Goal: Find specific page/section: Find specific page/section

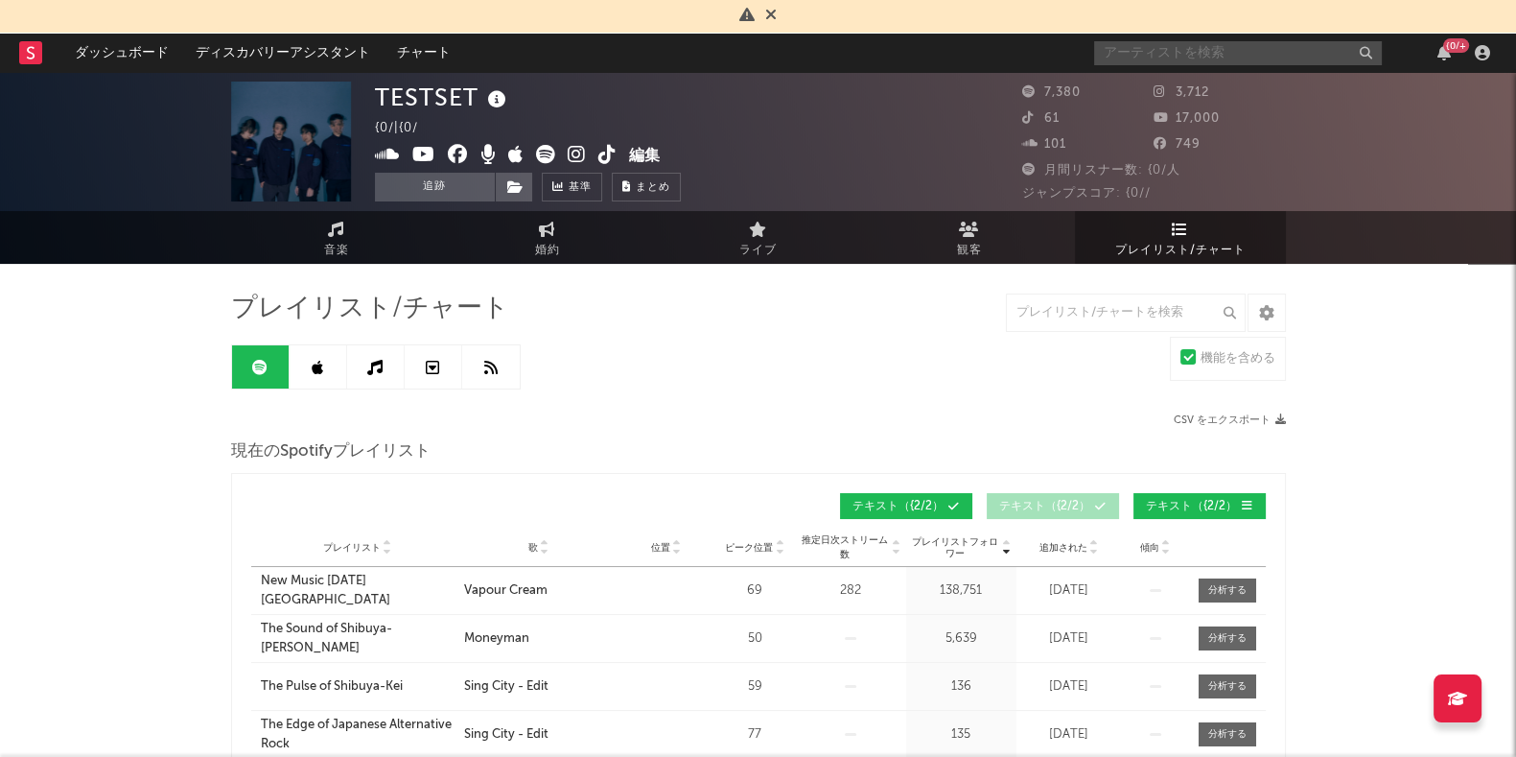
click at [1155, 58] on input "text" at bounding box center [1238, 53] width 288 height 24
type input "TESTSET"
click at [324, 246] on span "音楽" at bounding box center [336, 250] width 25 height 23
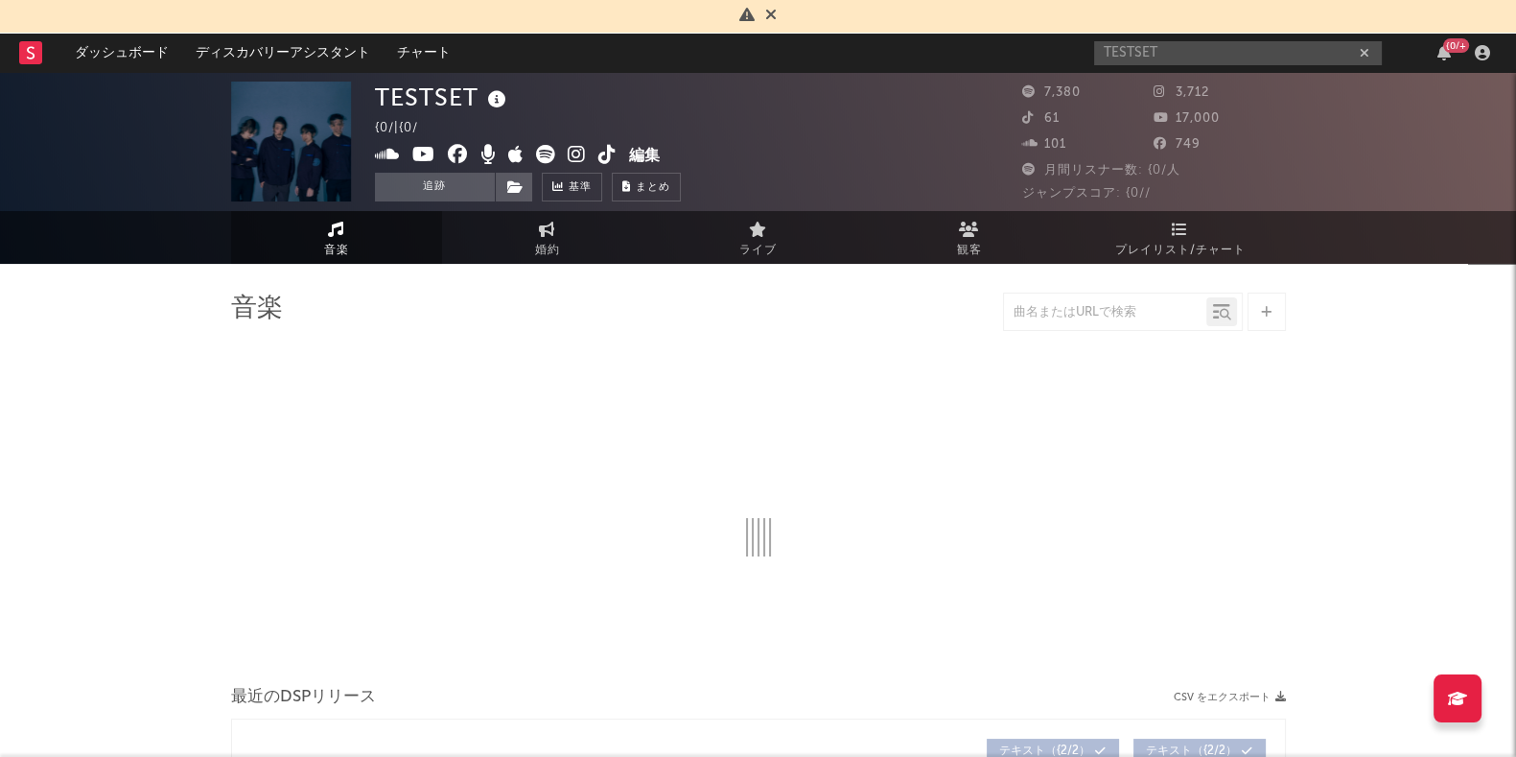
select select "6m"
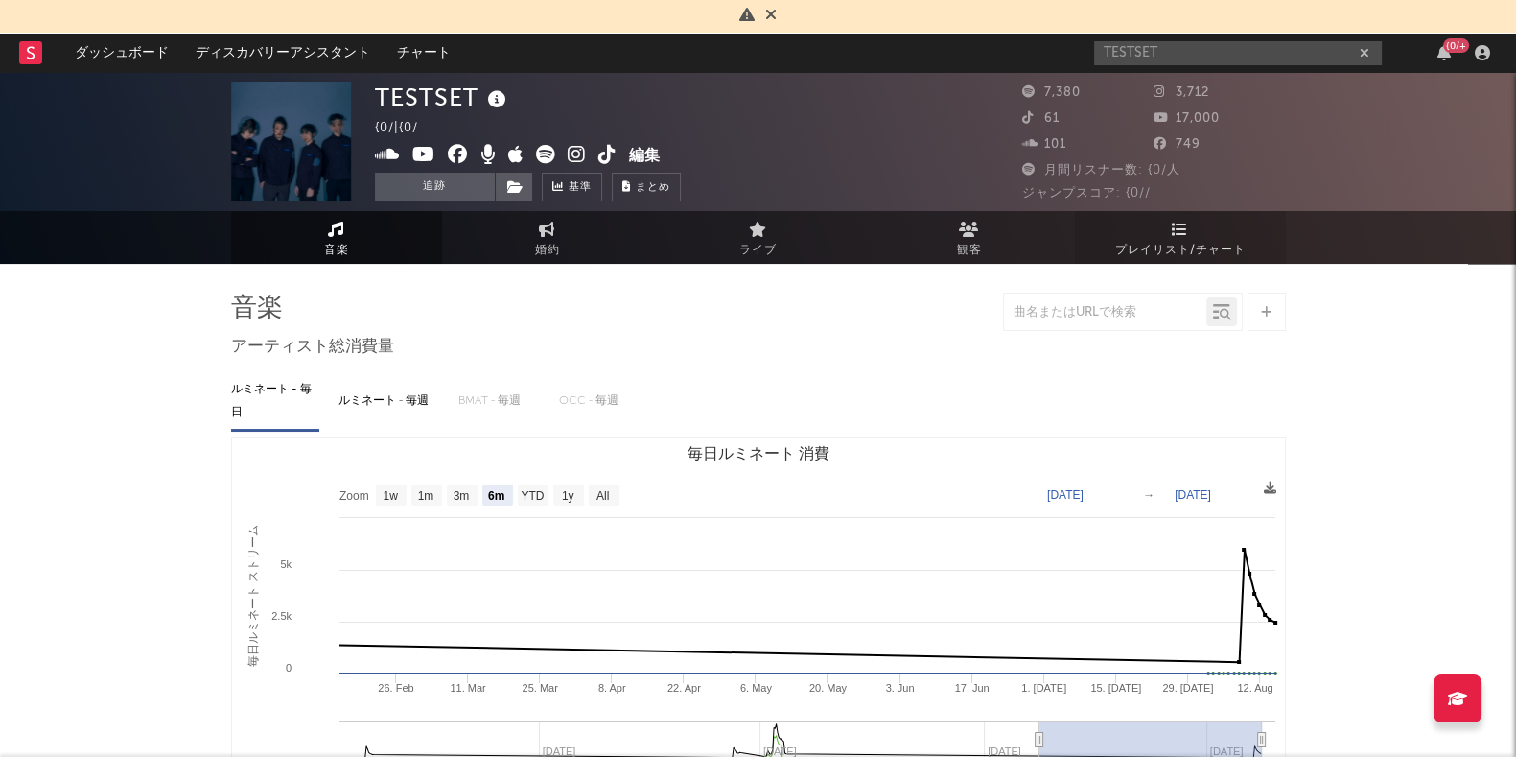
click at [1191, 244] on span "プレイリスト/チャート" at bounding box center [1180, 250] width 130 height 23
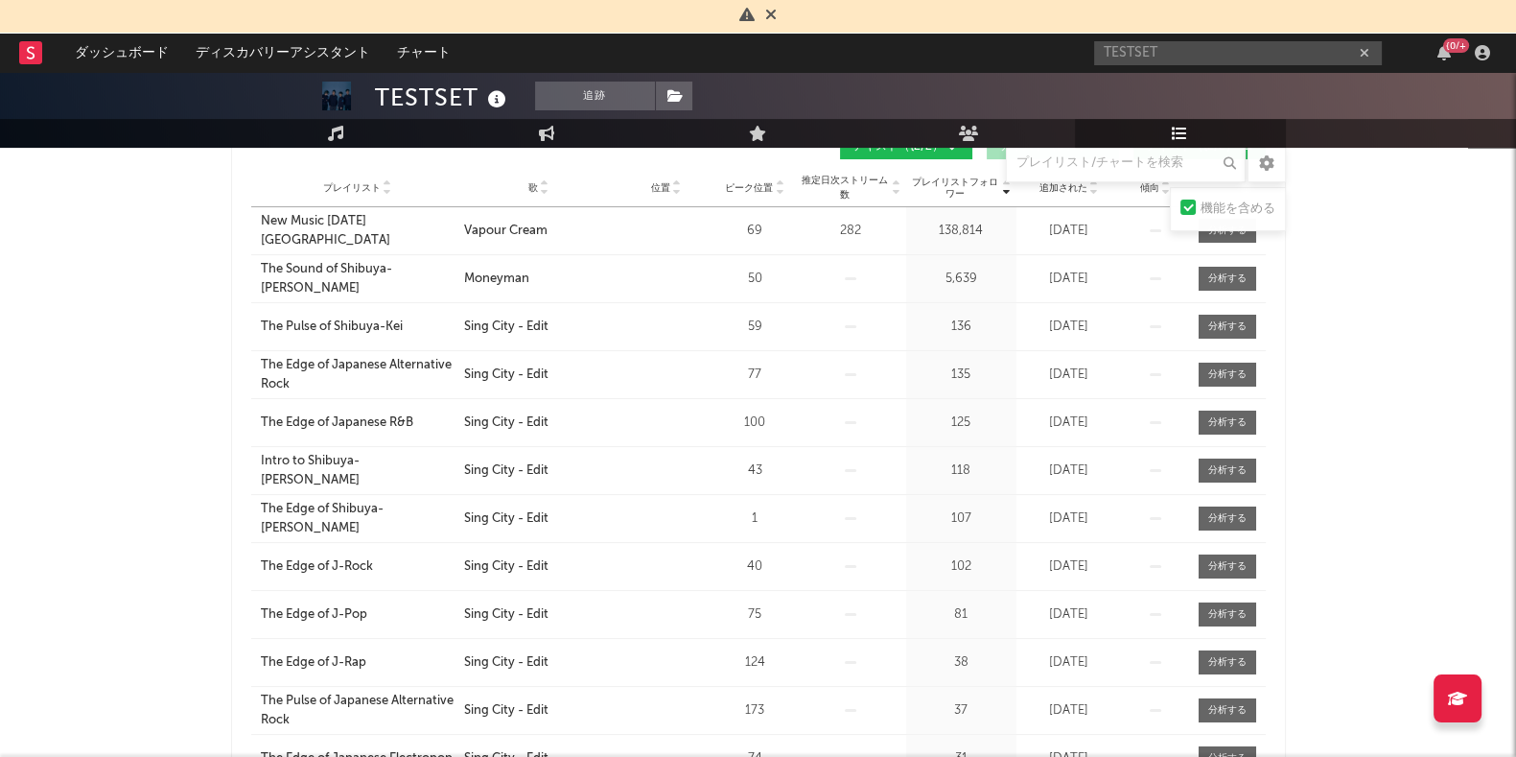
scroll to position [239, 0]
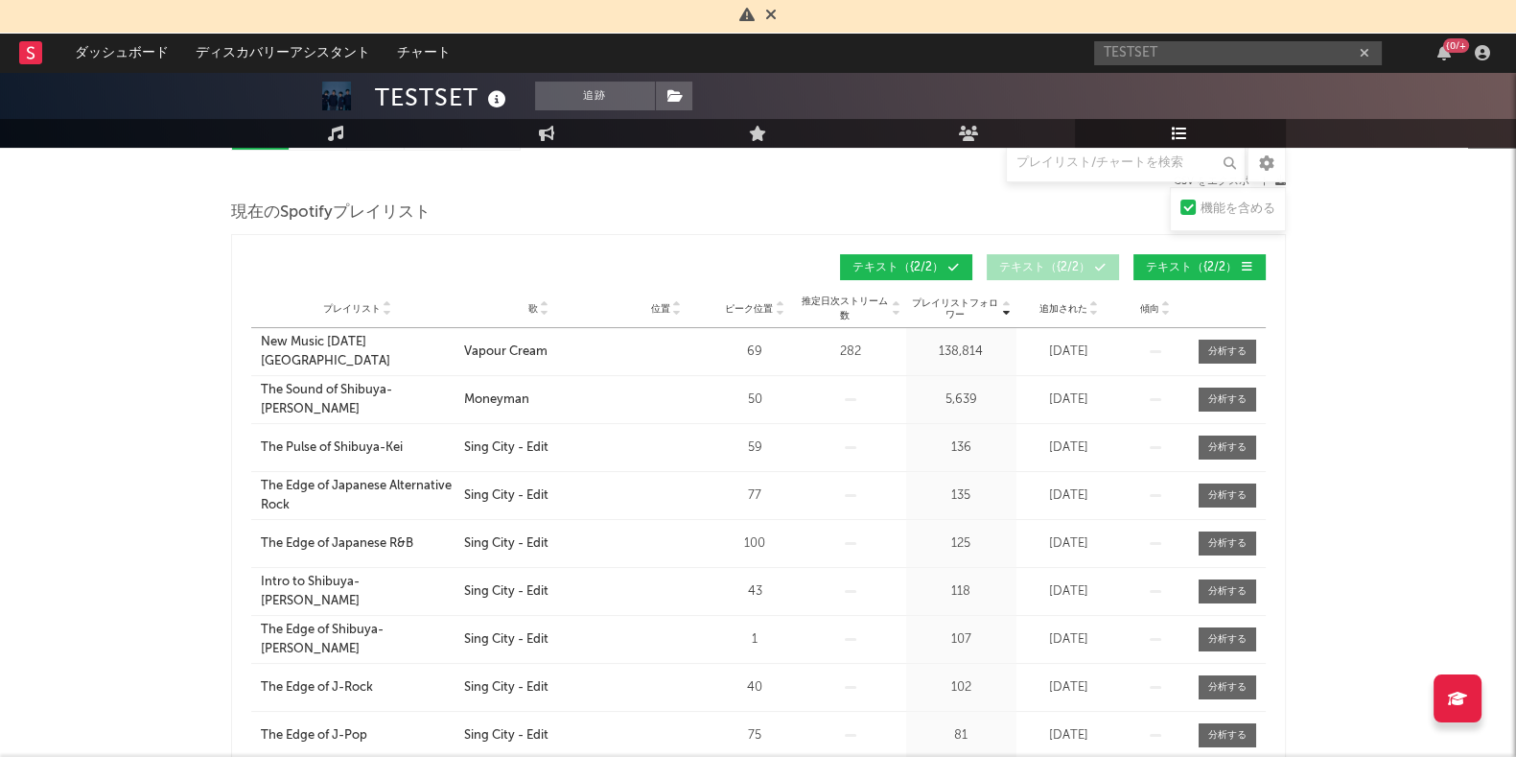
click at [383, 309] on icon at bounding box center [388, 313] width 10 height 8
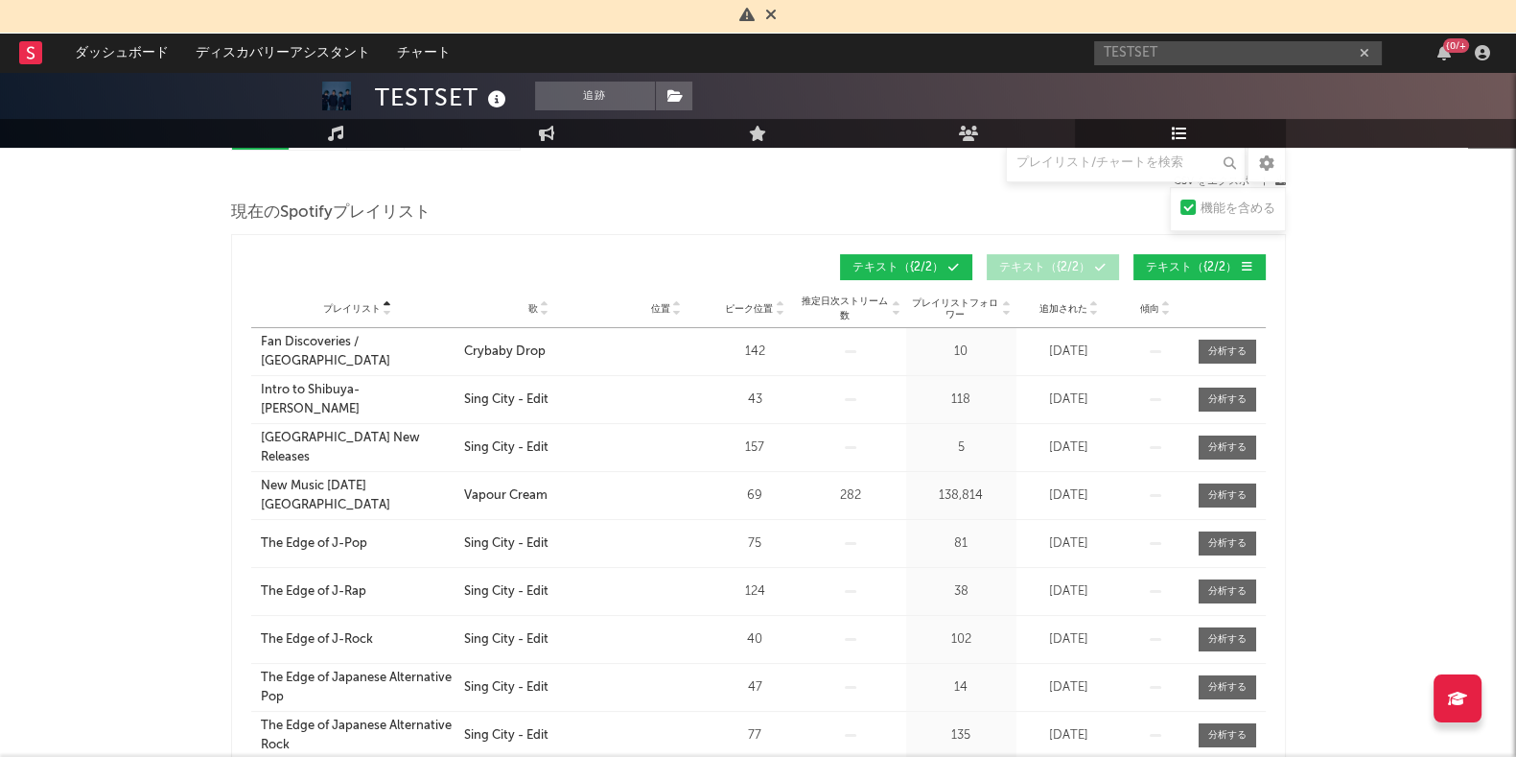
click at [549, 312] on icon at bounding box center [545, 313] width 10 height 8
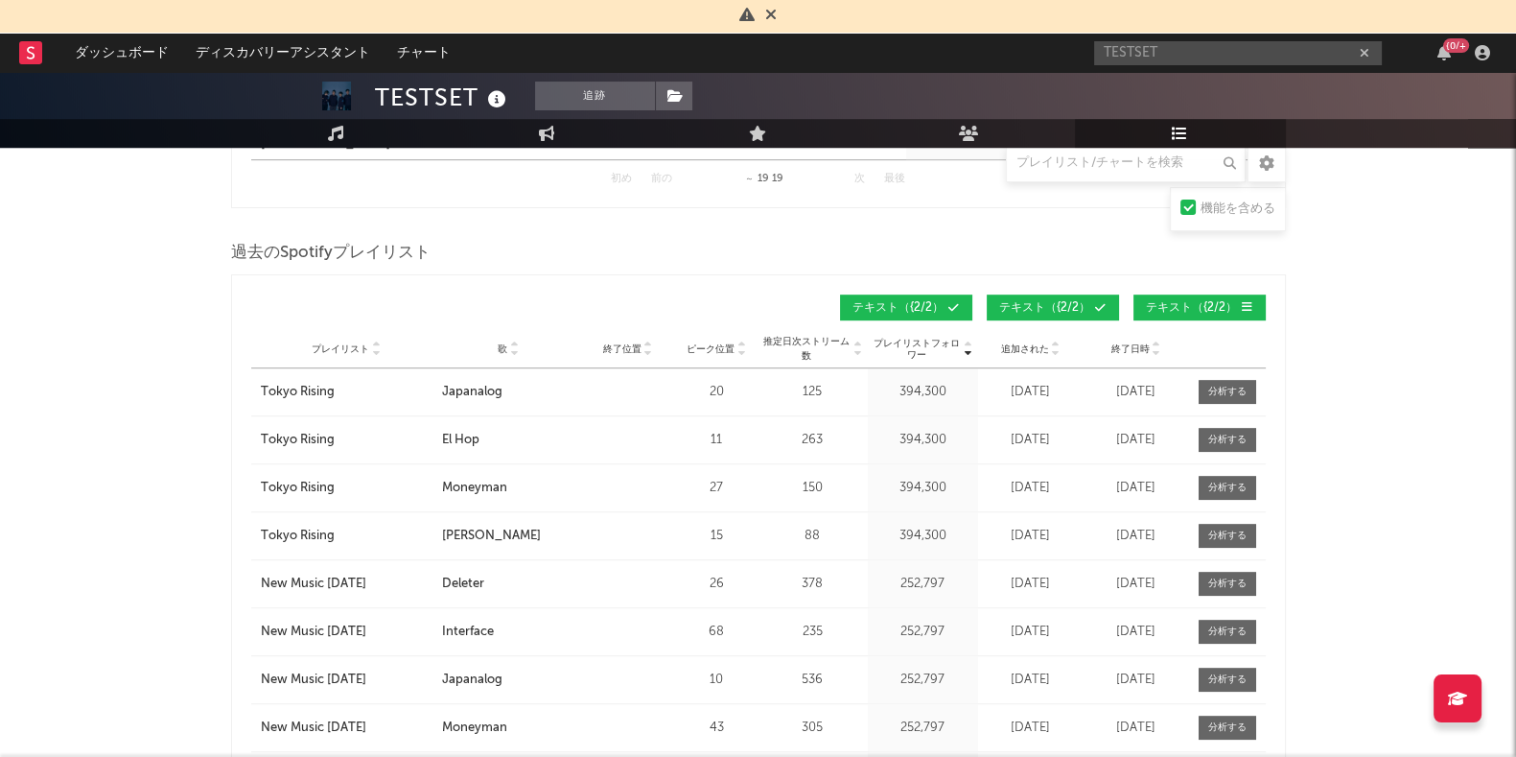
scroll to position [1439, 0]
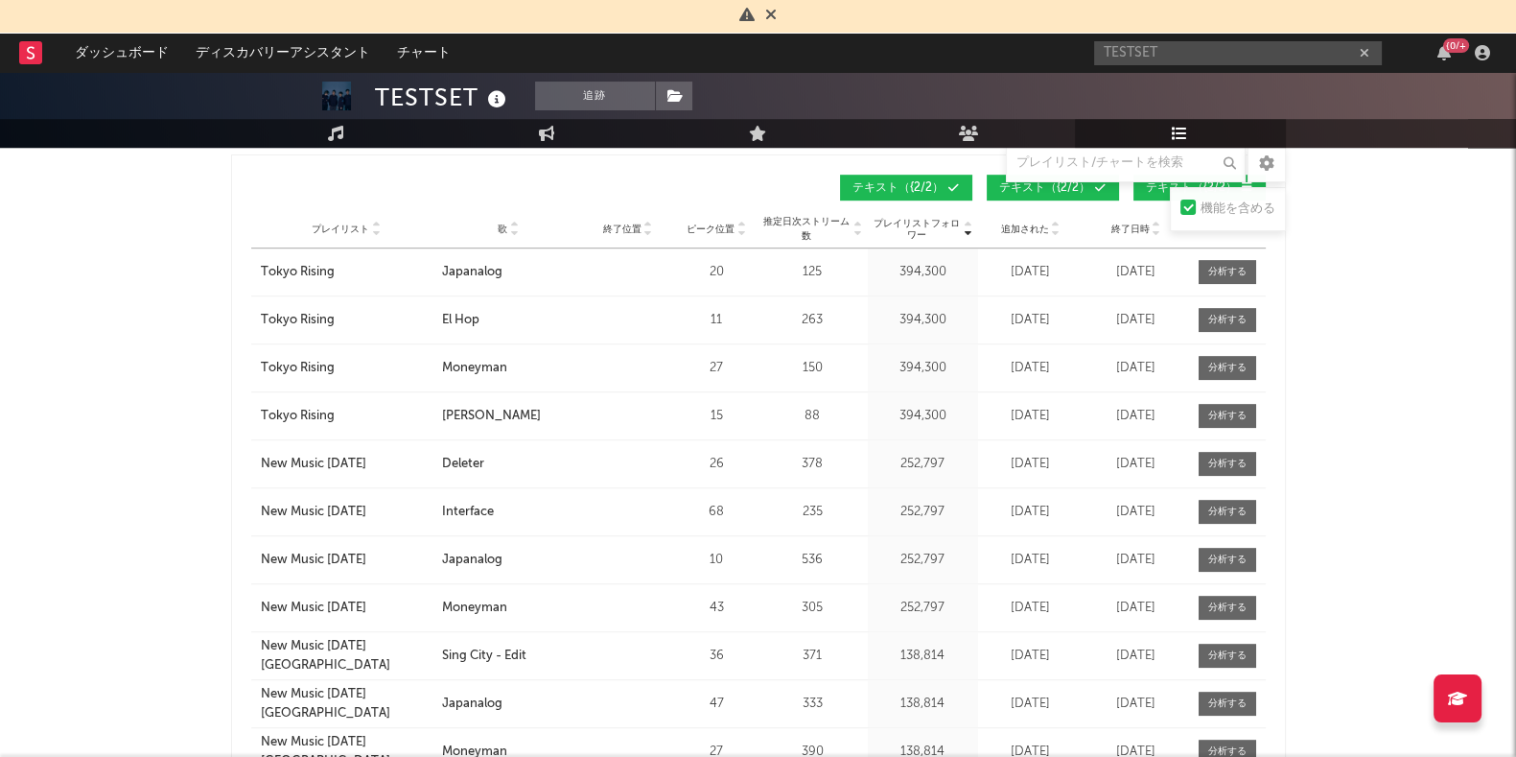
click at [379, 231] on icon at bounding box center [376, 233] width 10 height 8
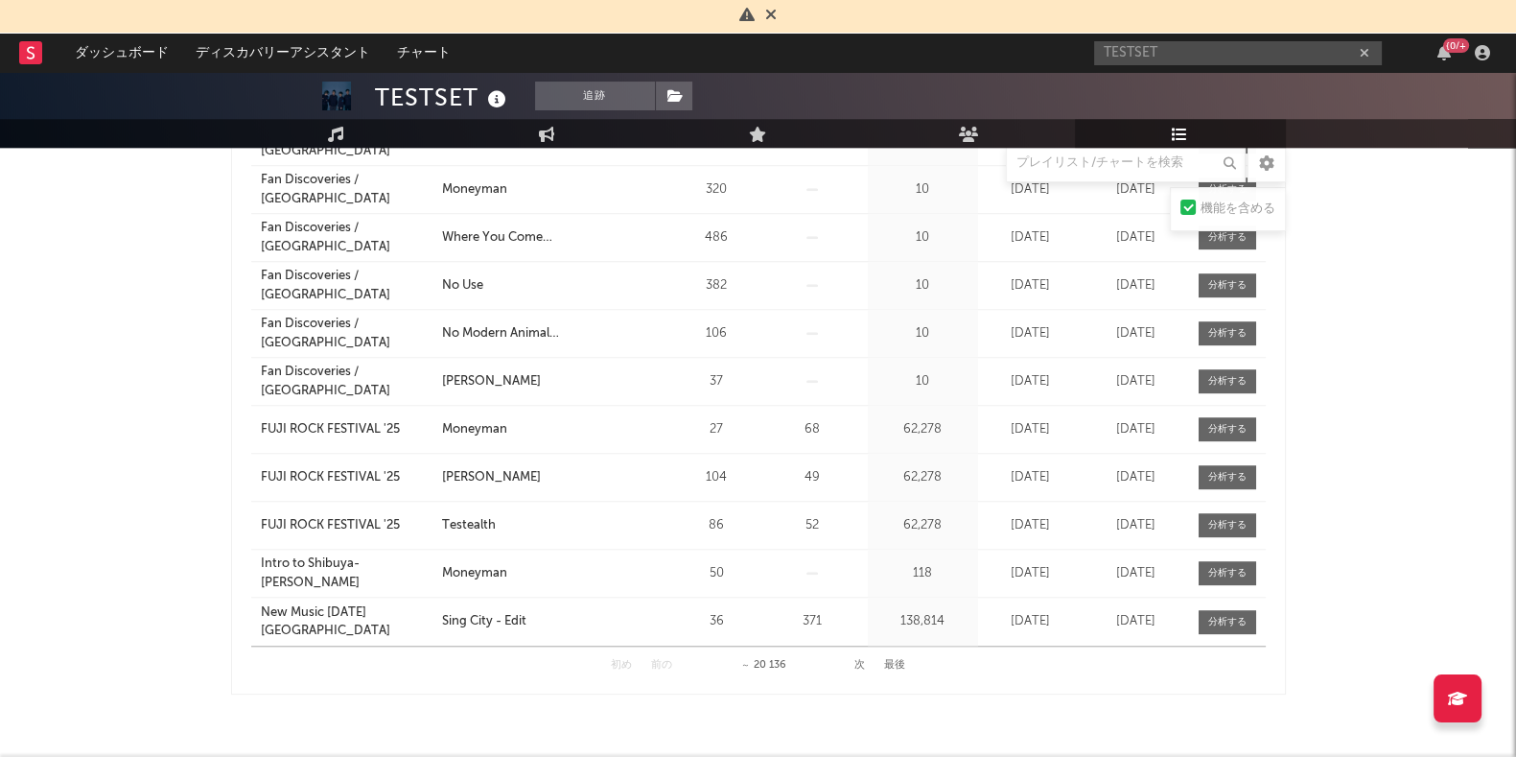
scroll to position [2038, 0]
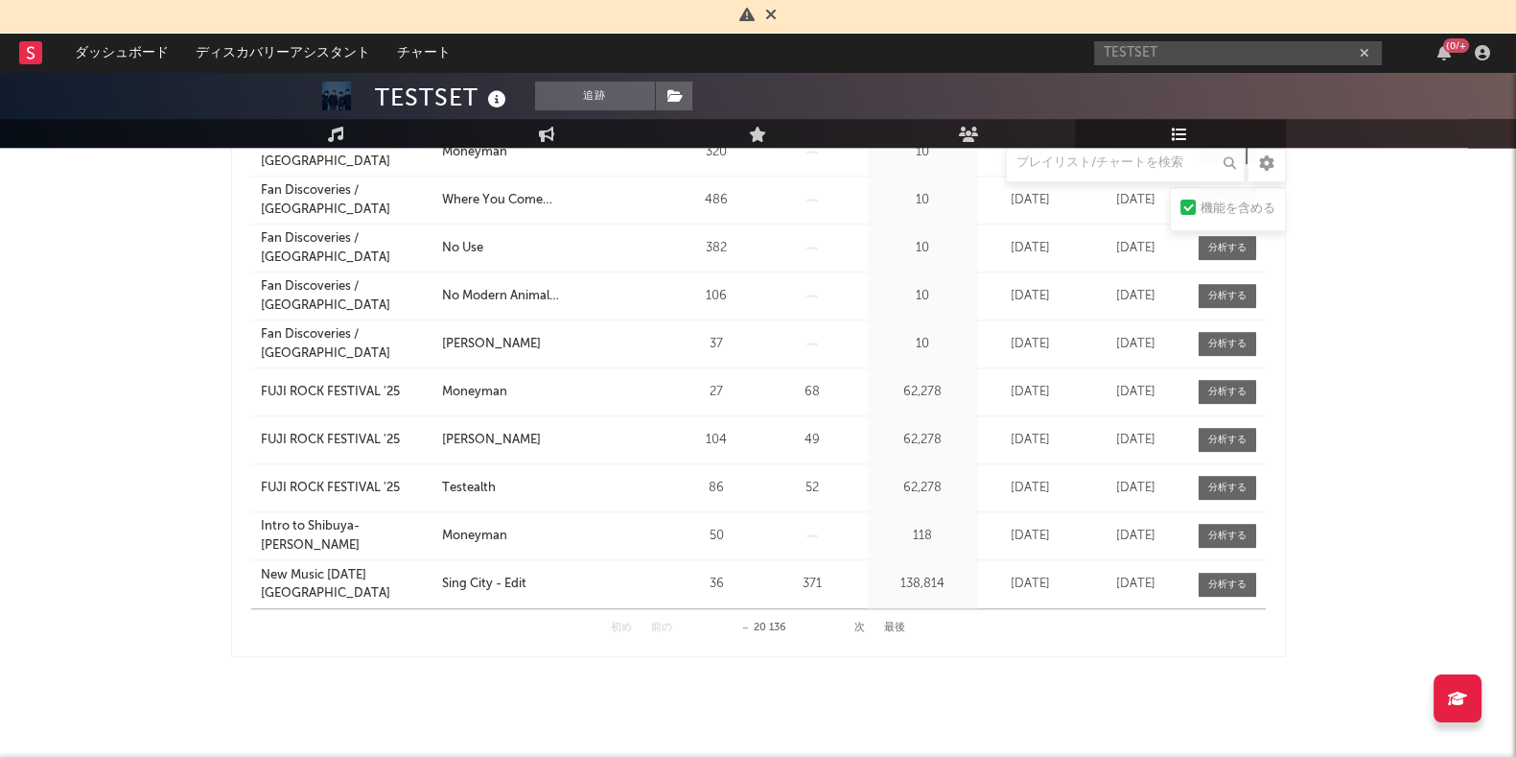
click at [858, 625] on button "次" at bounding box center [860, 627] width 11 height 11
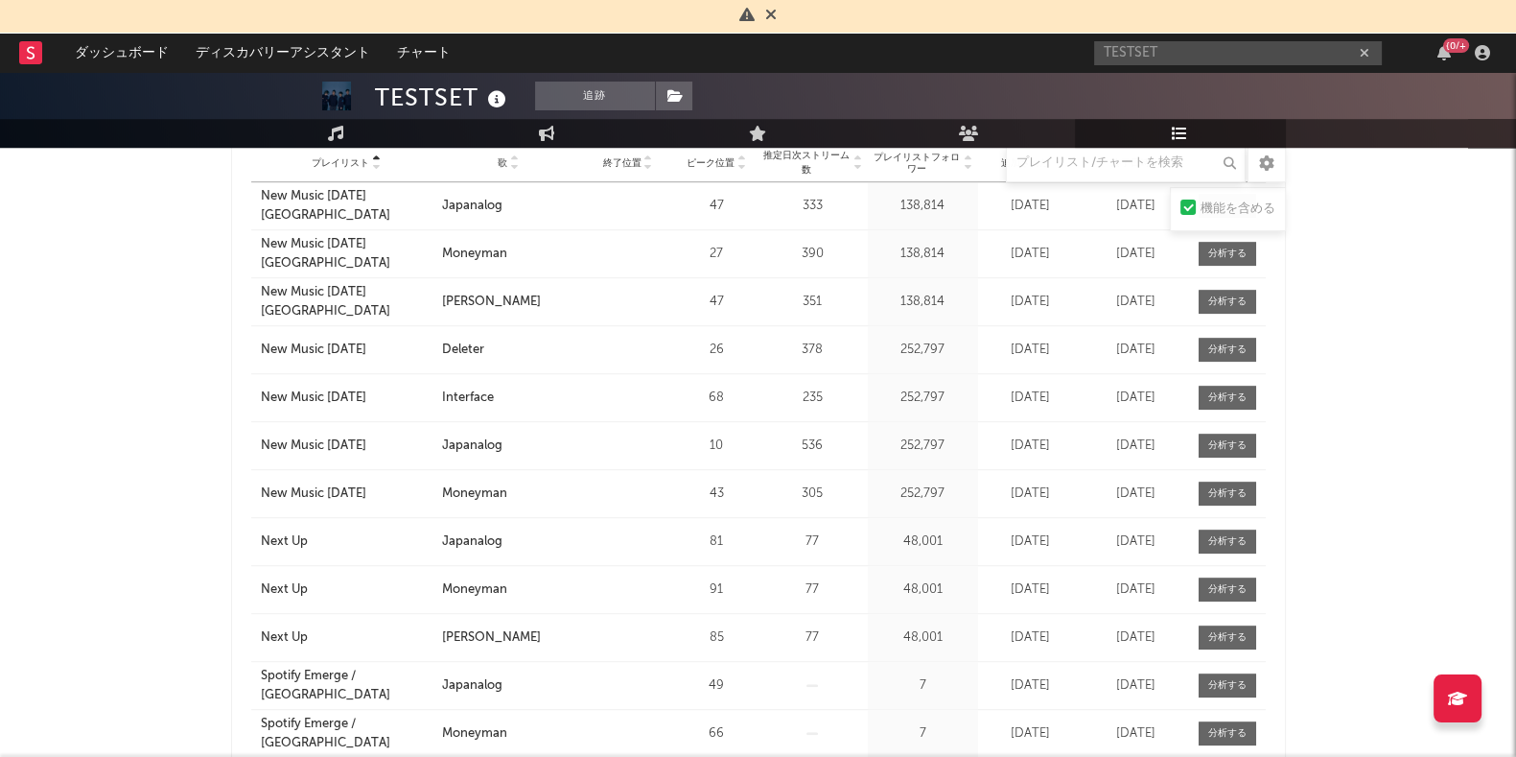
scroll to position [1439, 0]
